Goal: Transaction & Acquisition: Purchase product/service

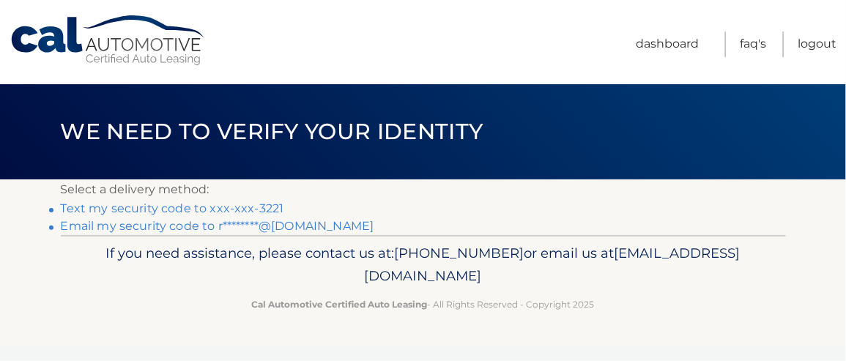
click at [150, 208] on link "Text my security code to xxx-xxx-3221" at bounding box center [172, 208] width 223 height 14
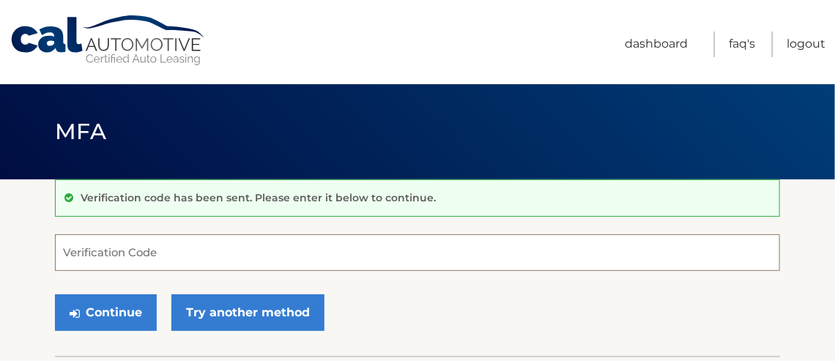
click at [101, 250] on input "Verification Code" at bounding box center [417, 252] width 725 height 37
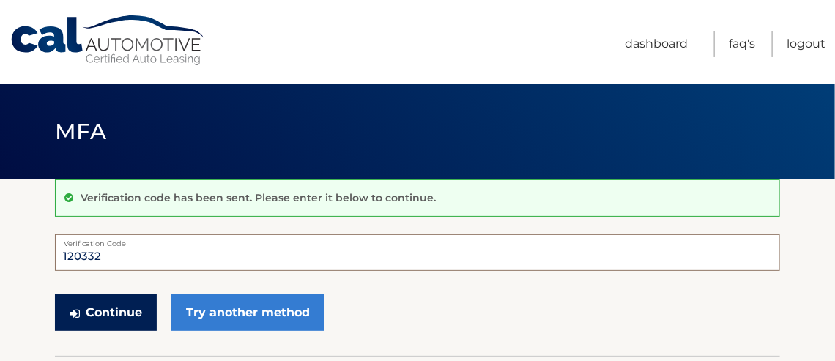
type input "120332"
click at [111, 314] on button "Continue" at bounding box center [106, 312] width 102 height 37
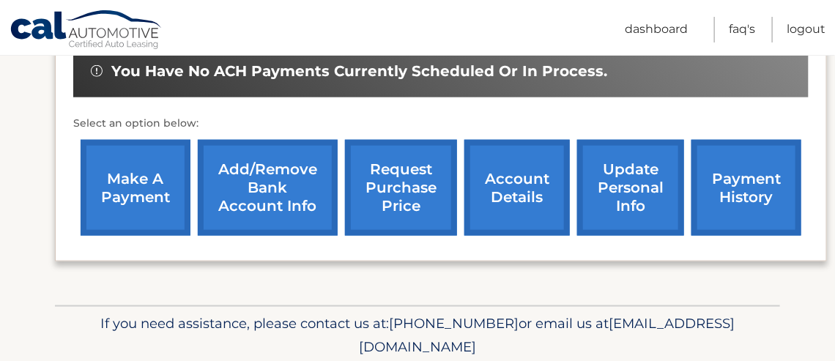
scroll to position [450, 0]
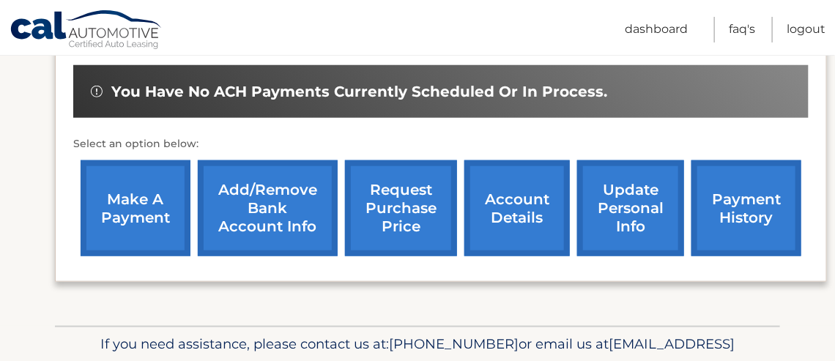
click at [130, 208] on link "make a payment" at bounding box center [136, 208] width 110 height 96
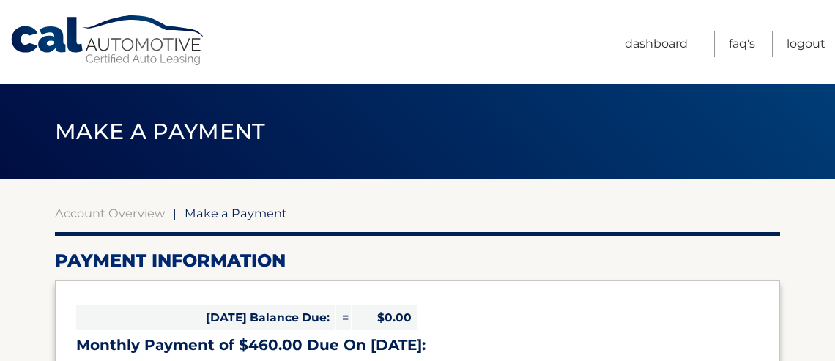
select select "MzViNDI5OTgtMTNmYS00ZTI4LWEwMGQtZGNjZTBmZWFmMzcx"
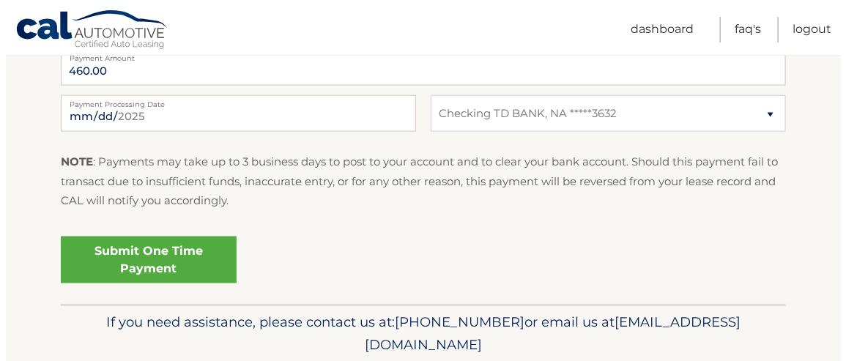
scroll to position [658, 0]
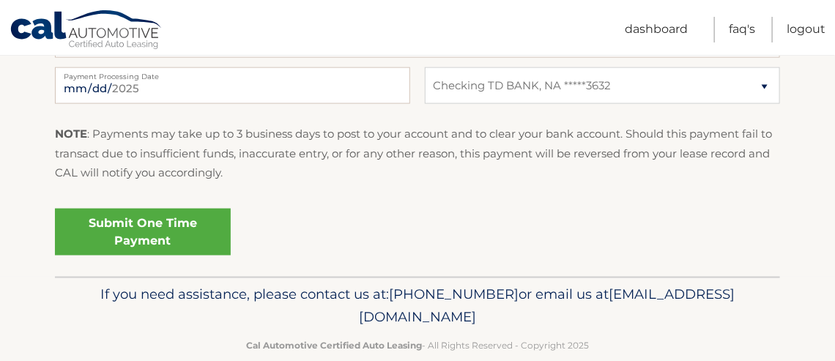
click at [136, 231] on link "Submit One Time Payment" at bounding box center [143, 232] width 176 height 47
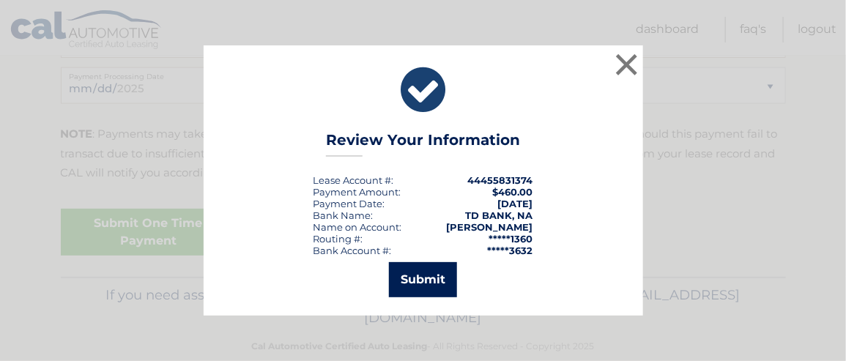
click at [413, 281] on button "Submit" at bounding box center [423, 279] width 68 height 35
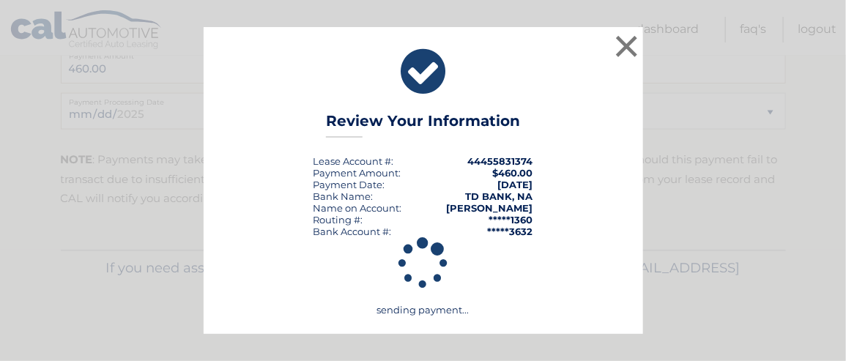
scroll to position [631, 0]
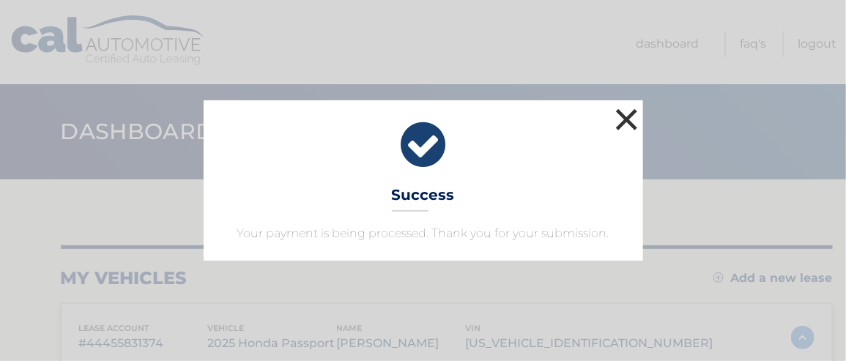
click at [626, 121] on button "×" at bounding box center [626, 119] width 29 height 29
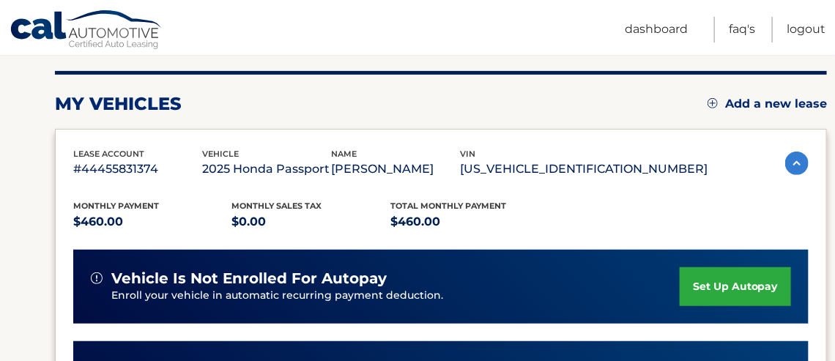
scroll to position [146, 0]
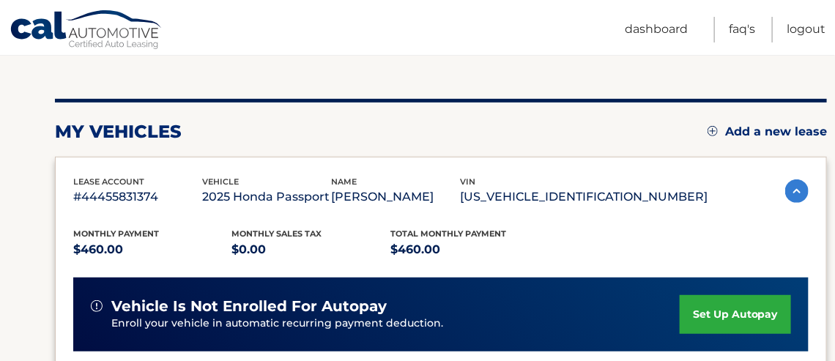
click at [789, 187] on img at bounding box center [796, 190] width 23 height 23
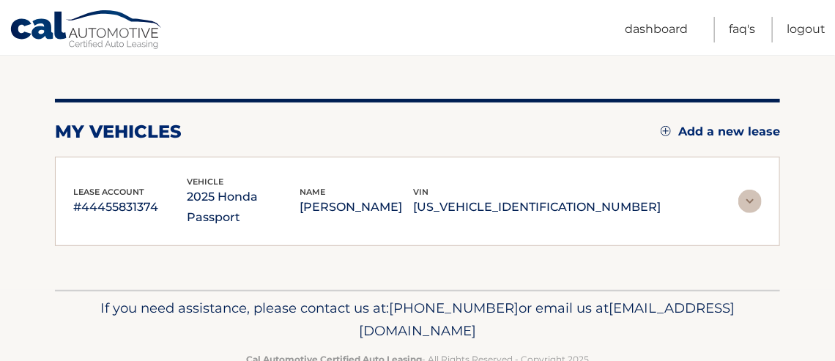
click at [747, 193] on img at bounding box center [749, 201] width 23 height 23
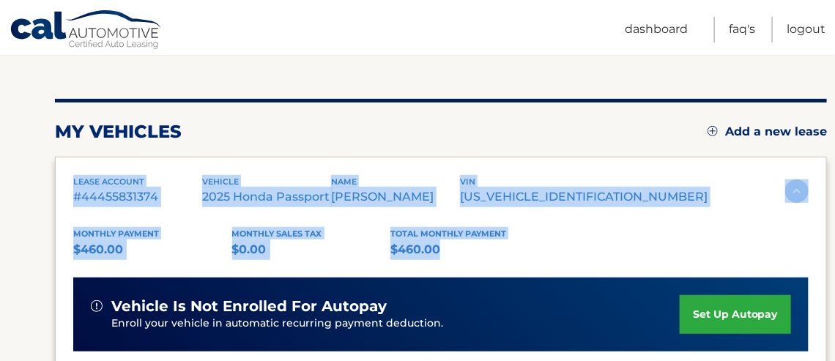
drag, startPoint x: 70, startPoint y: 179, endPoint x: 743, endPoint y: 239, distance: 675.7
drag, startPoint x: 738, startPoint y: 236, endPoint x: 732, endPoint y: 231, distance: 7.8
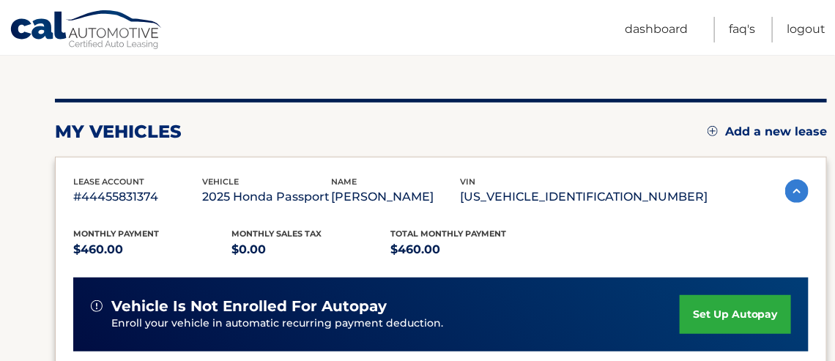
click at [536, 116] on div "my vehicles Add a new lease lease account #44455831374 vehicle 2025 Honda Passp…" at bounding box center [441, 356] width 772 height 515
click at [800, 28] on link "Logout" at bounding box center [806, 30] width 39 height 26
